Goal: Check status

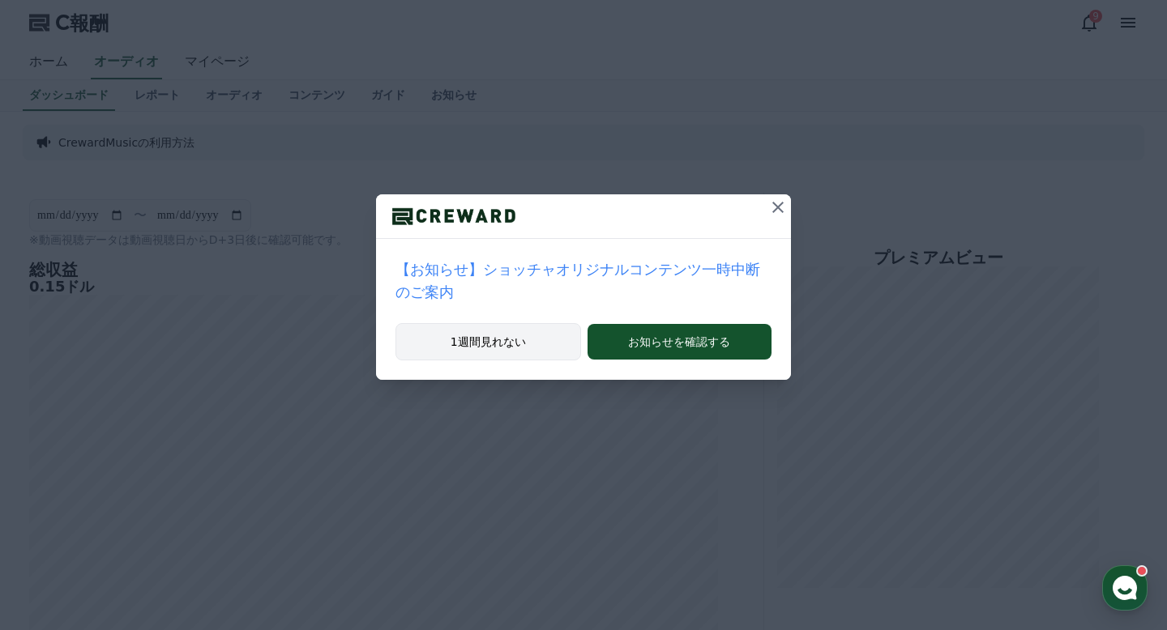
click at [495, 357] on button "1週間見れない" at bounding box center [488, 341] width 186 height 37
click at [768, 208] on icon at bounding box center [777, 207] width 19 height 19
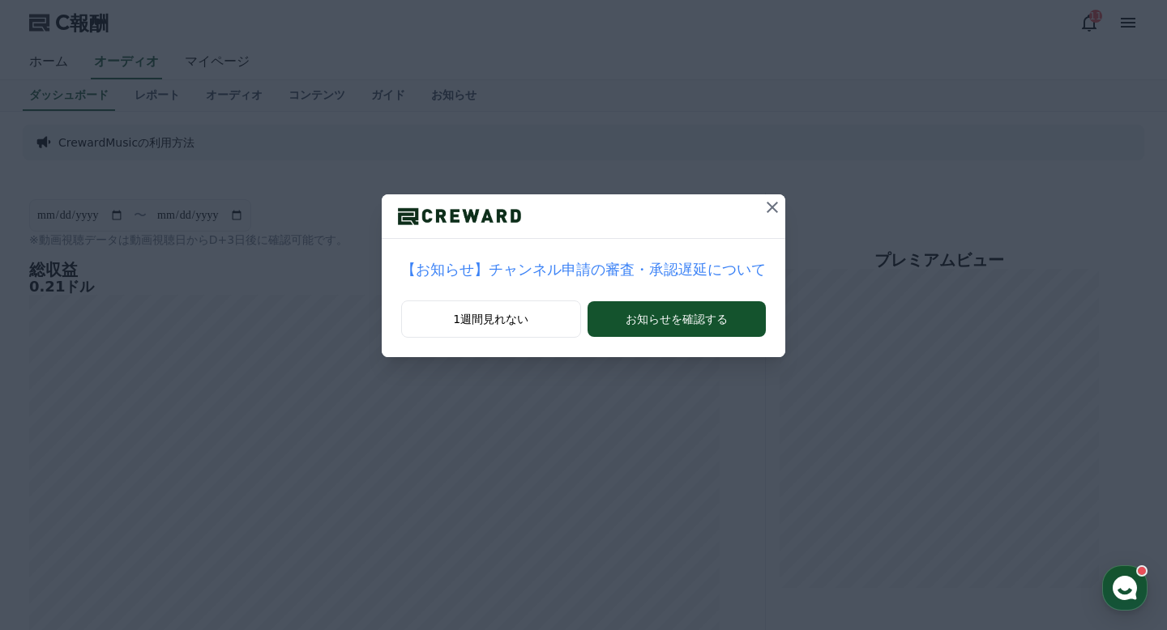
click at [765, 220] on button at bounding box center [772, 207] width 26 height 26
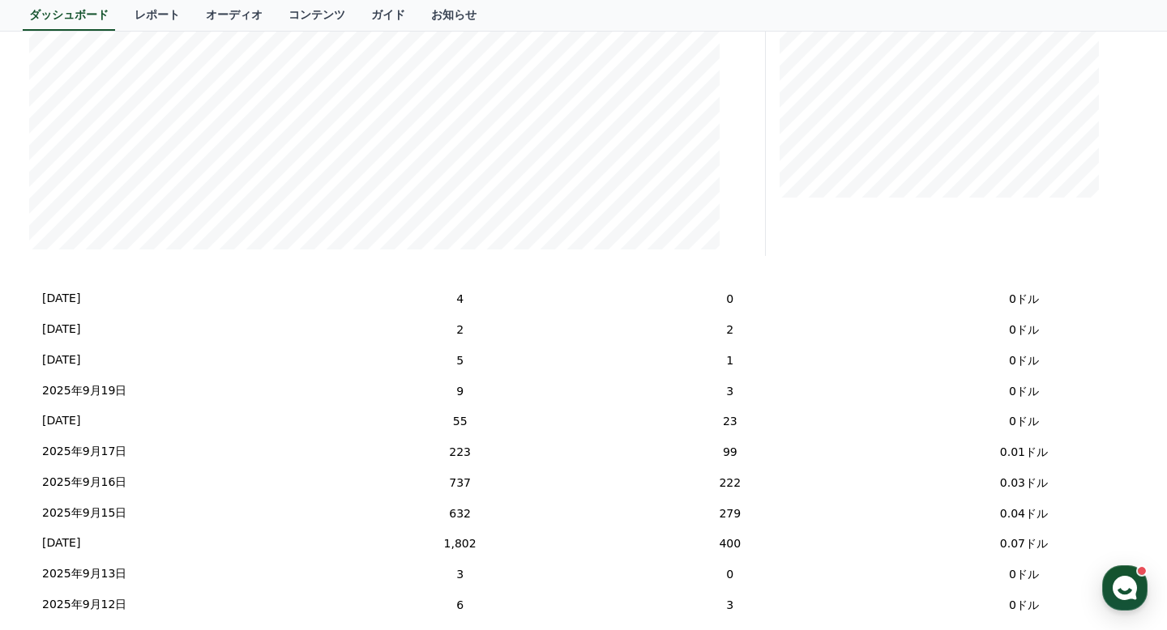
scroll to position [123, 0]
click at [687, 532] on td "400" at bounding box center [730, 543] width 360 height 31
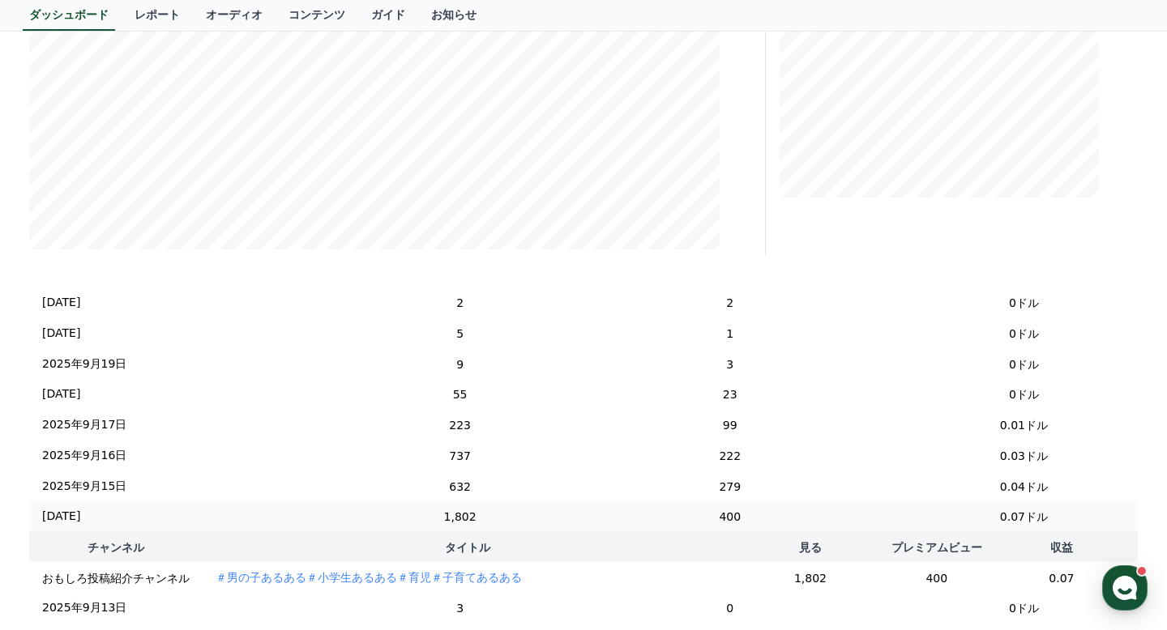
scroll to position [125, 0]
